Goal: Complete application form: Complete application form

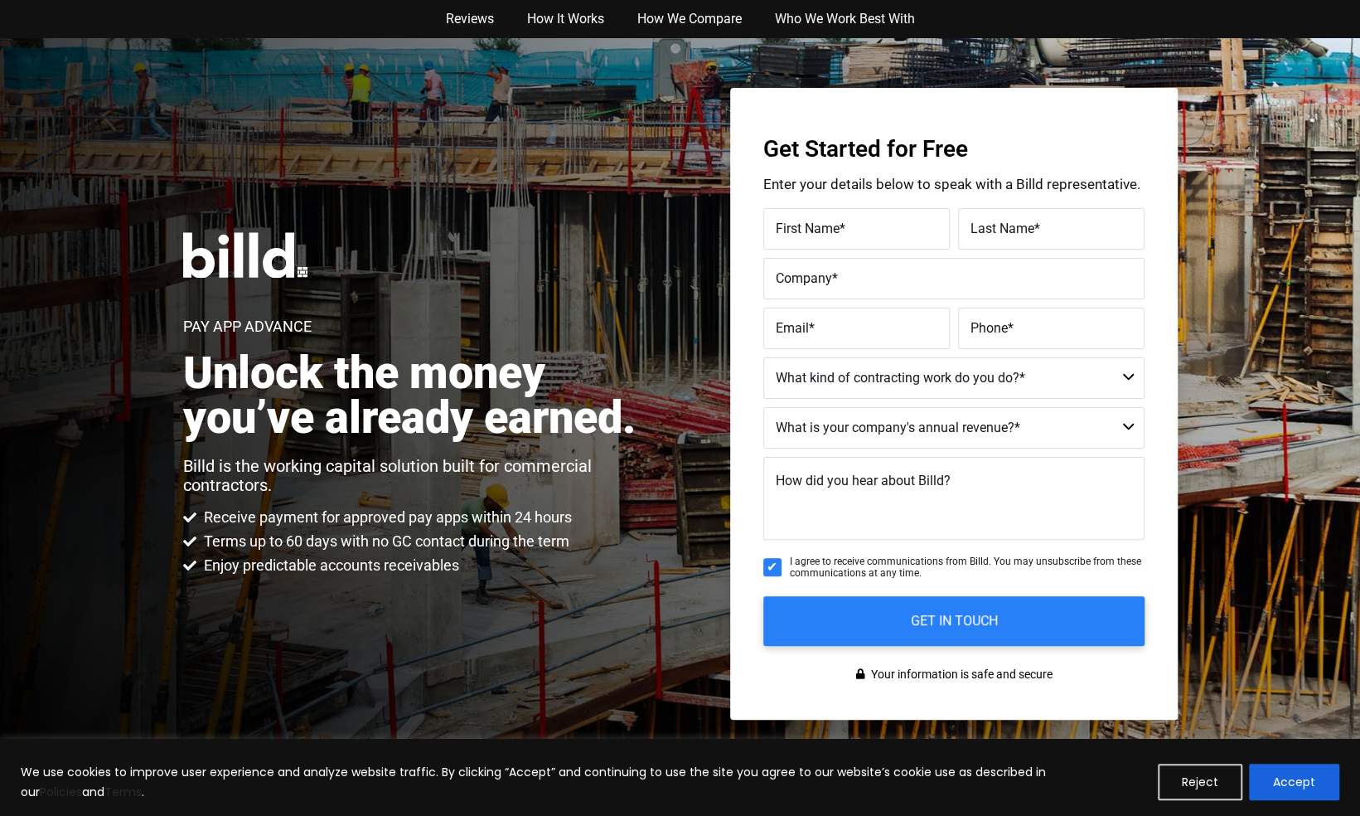
click at [850, 202] on div "Get Started for Free Enter your details below to speak with a Billd representat…" at bounding box center [954, 404] width 448 height 632
click at [840, 230] on span "*" at bounding box center [843, 228] width 6 height 16
click at [840, 230] on input "First Name *" at bounding box center [856, 228] width 186 height 41
type input "[PERSON_NAME]"
type input "[DEMOGRAPHIC_DATA]"
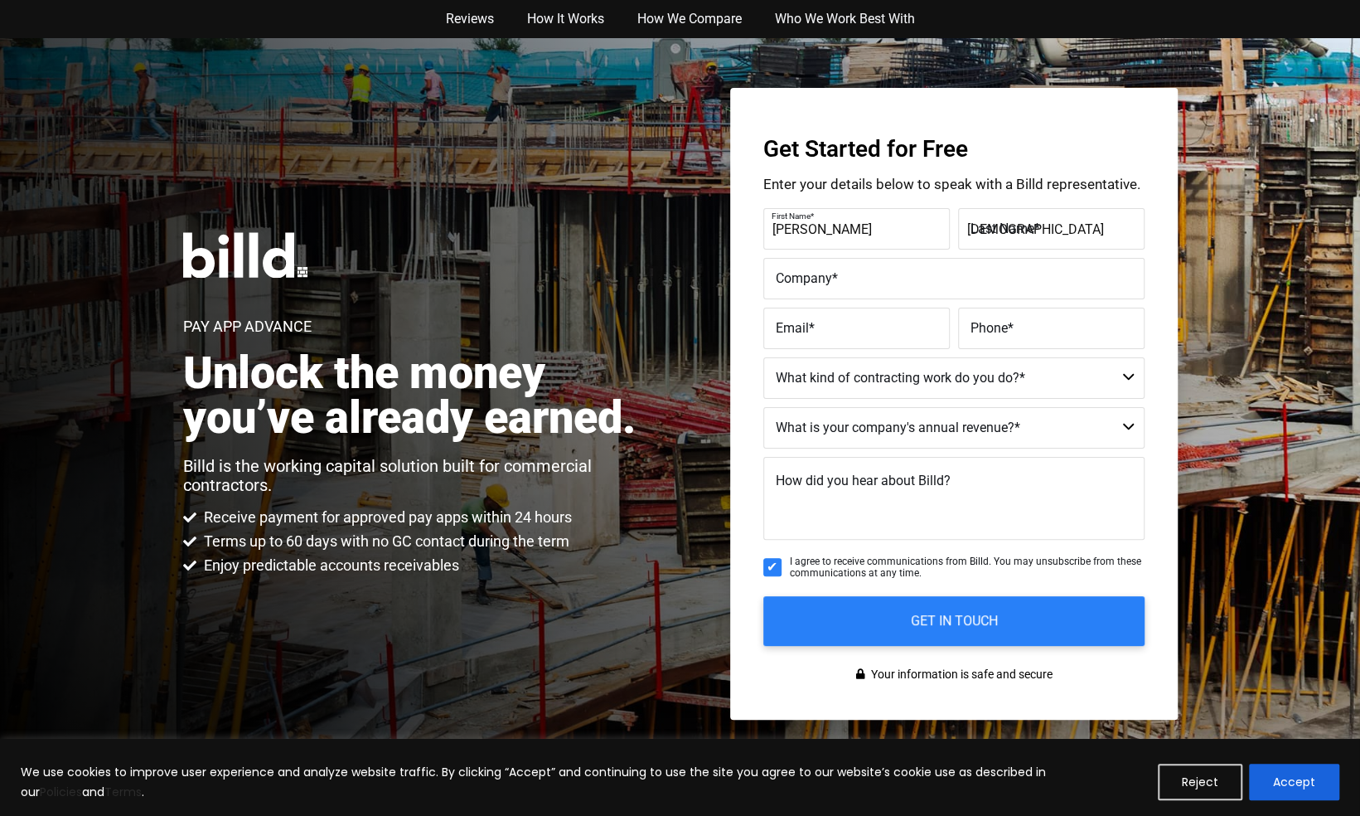
type input "AIG Solutions LLC"
type input "[EMAIL_ADDRESS][DOMAIN_NAME]"
type input "(177) 057-2065"
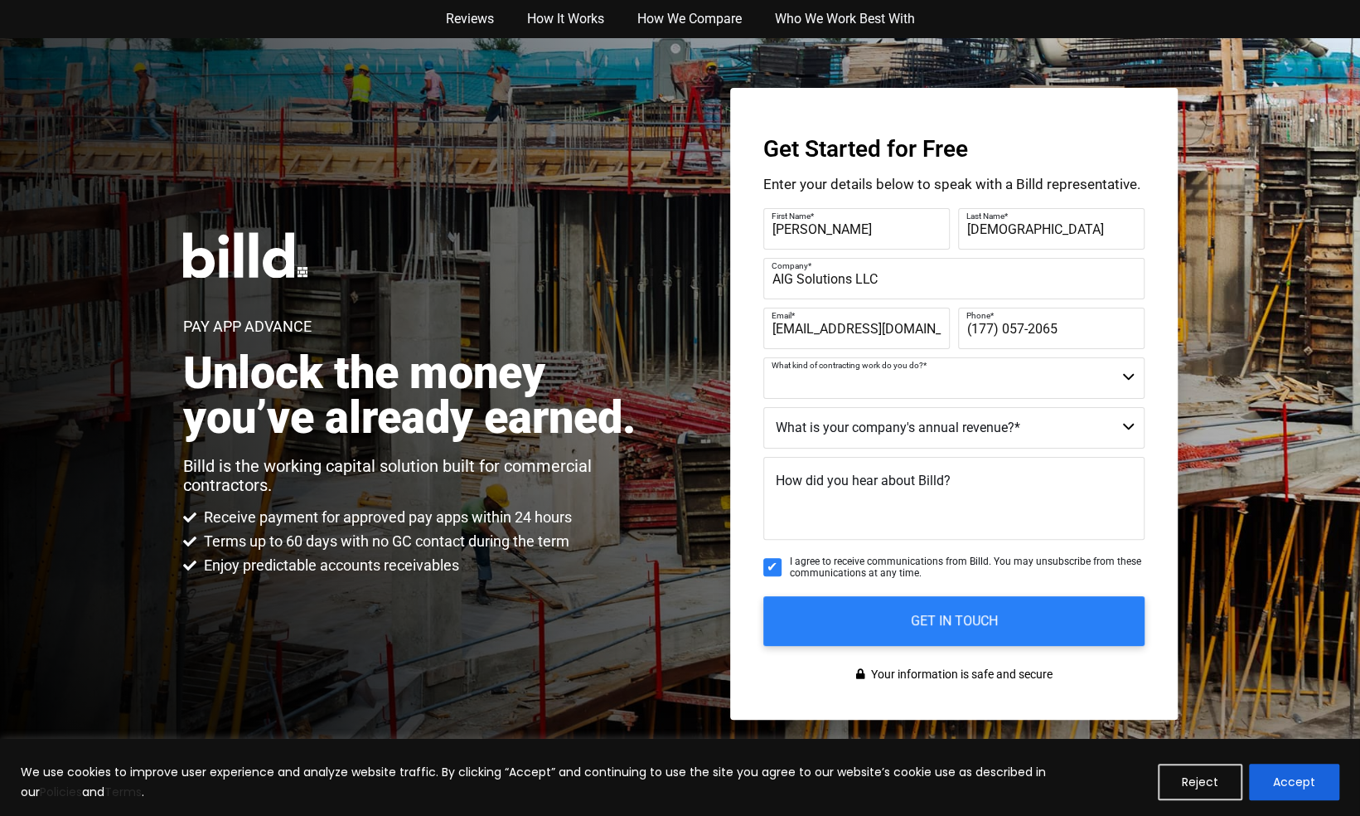
click at [1046, 388] on select "Commercial Commercial and Residential Residential Not a Contractor" at bounding box center [953, 377] width 381 height 41
select select "Commercial"
click at [763, 357] on select "Commercial Commercial and Residential Residential Not a Contractor" at bounding box center [953, 377] width 381 height 41
click at [971, 438] on select "$40M + $25M - $40M $8M - $25M $4M - $8M $2M - $4M $1M - $2M Less than $1M" at bounding box center [953, 427] width 381 height 41
select select "Less than $1M"
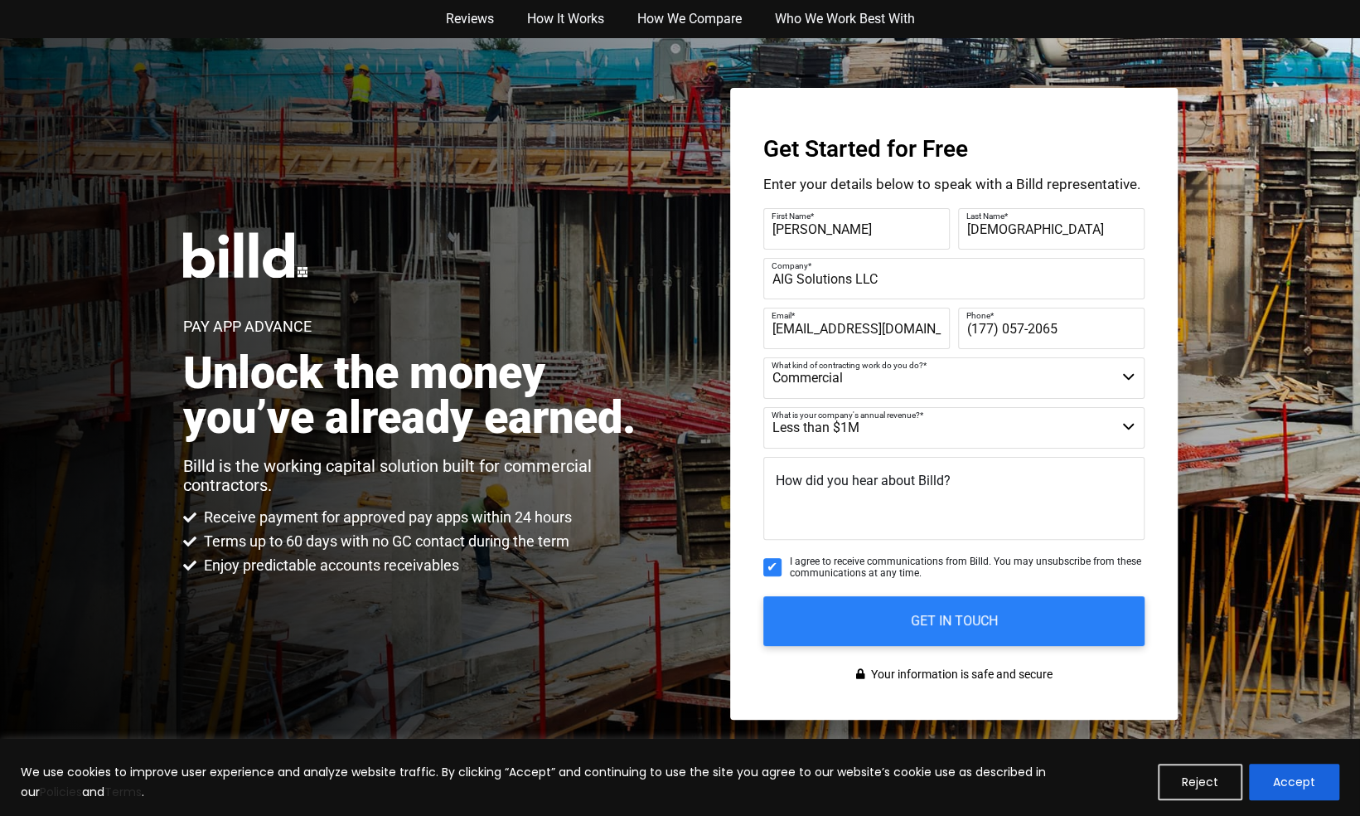
click at [763, 407] on select "$40M + $25M - $40M $8M - $25M $4M - $8M $2M - $4M $1M - $2M Less than $1M" at bounding box center [953, 427] width 381 height 41
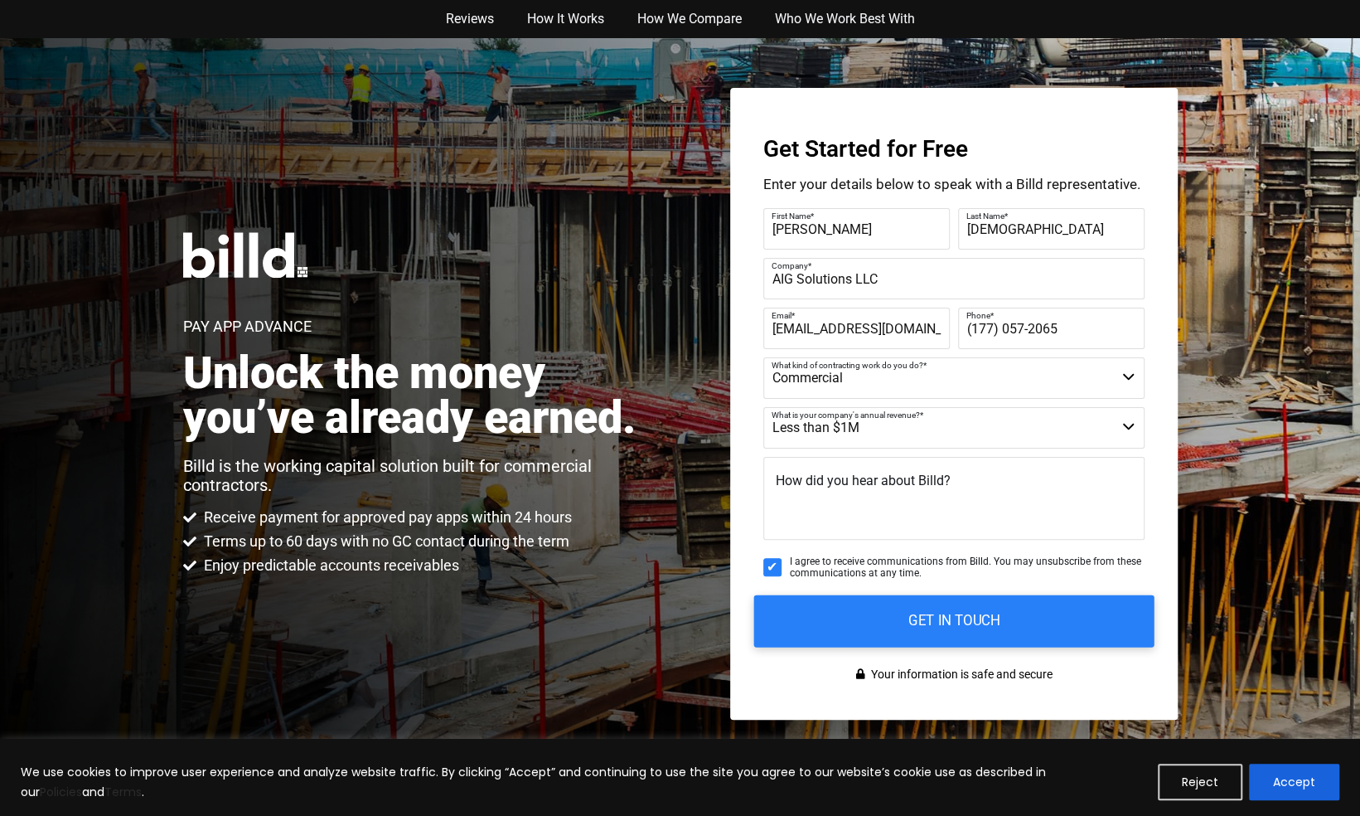
click at [915, 628] on input "GET IN TOUCH" at bounding box center [953, 620] width 400 height 52
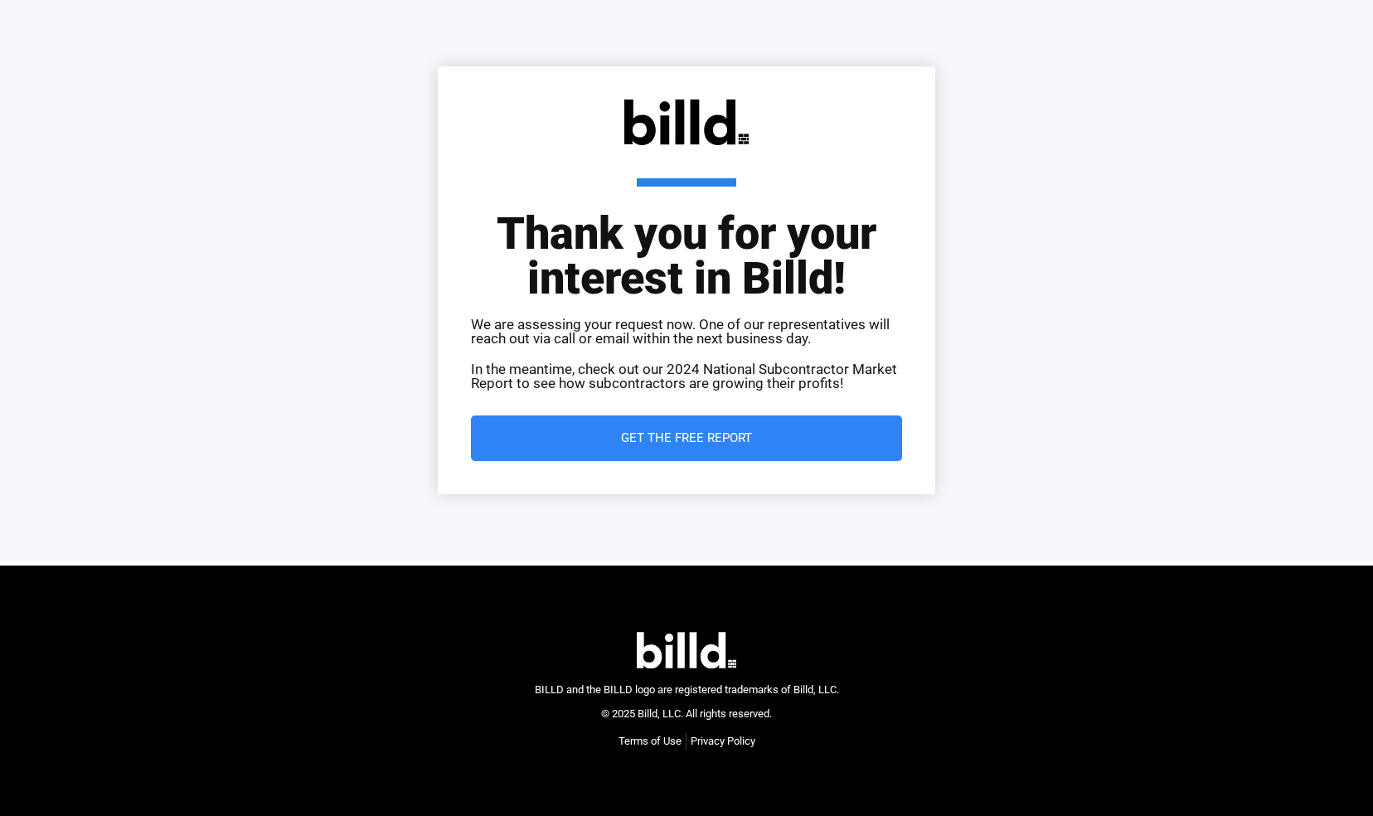
drag, startPoint x: 0, startPoint y: 0, endPoint x: 826, endPoint y: 443, distance: 937.4
click at [826, 443] on span "Get the Free Report" at bounding box center [686, 438] width 365 height 12
